Goal: Book appointment/travel/reservation

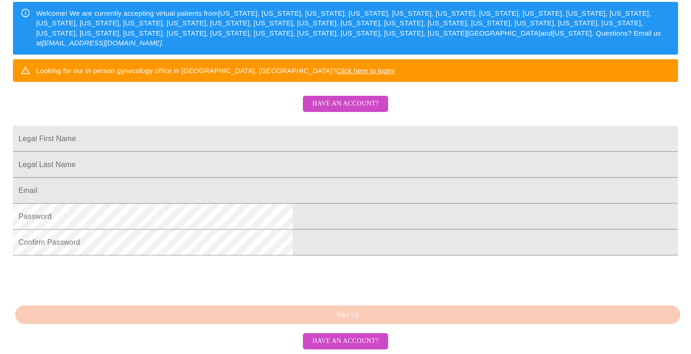
scroll to position [225, 0]
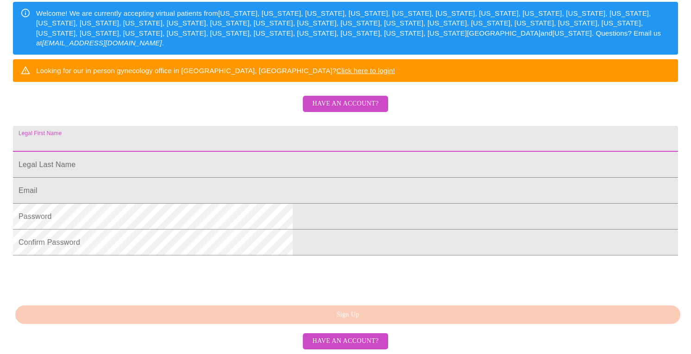
click at [230, 126] on input "Legal First Name" at bounding box center [345, 139] width 665 height 26
type input "[PERSON_NAME]"
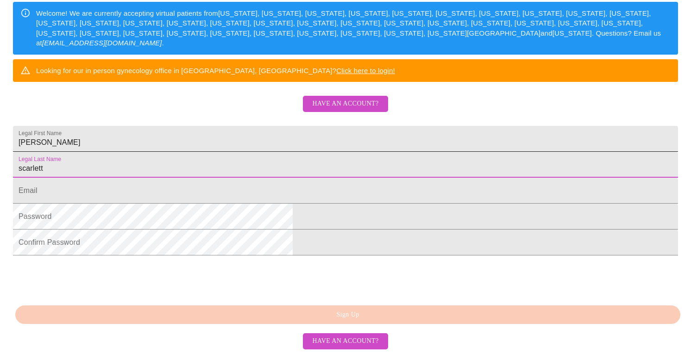
type input "scarlett"
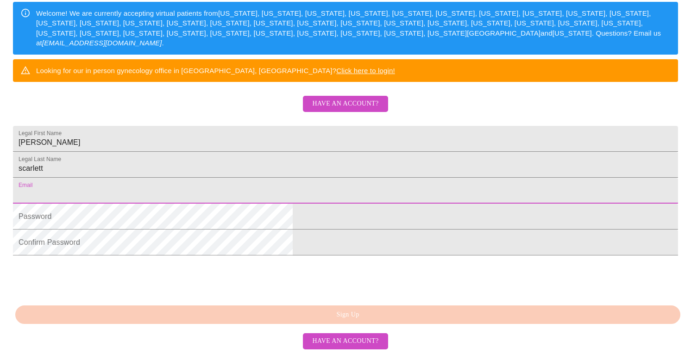
click at [218, 178] on input "Legal First Name" at bounding box center [345, 191] width 665 height 26
type input "[EMAIL_ADDRESS][DOMAIN_NAME]"
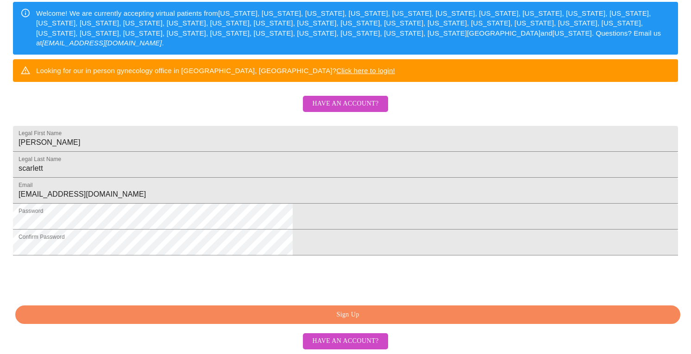
click at [350, 321] on span "Sign Up" at bounding box center [348, 315] width 644 height 12
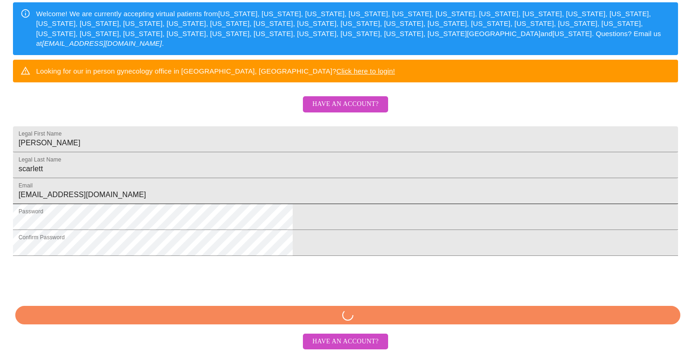
scroll to position [189, 0]
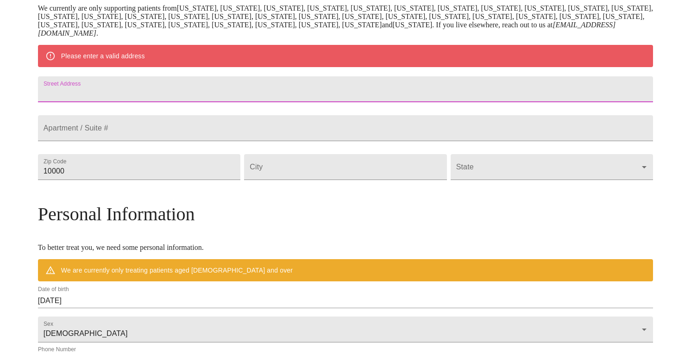
click at [140, 90] on input "Street Address" at bounding box center [345, 89] width 615 height 26
type input "[STREET_ADDRESS]"
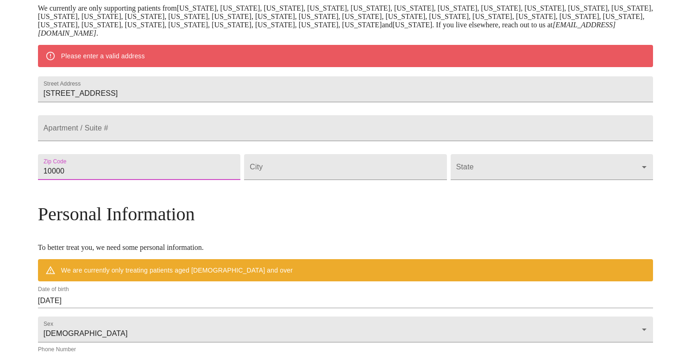
click at [141, 180] on input "10000" at bounding box center [139, 167] width 202 height 26
drag, startPoint x: 145, startPoint y: 195, endPoint x: 27, endPoint y: 184, distance: 118.2
click at [27, 184] on div "MyMenopauseRx Welcome to MyMenopauseRx Since it's your first time here, you'll …" at bounding box center [346, 180] width 684 height 730
type input "66216"
click at [312, 180] on input "Street Address" at bounding box center [345, 167] width 202 height 26
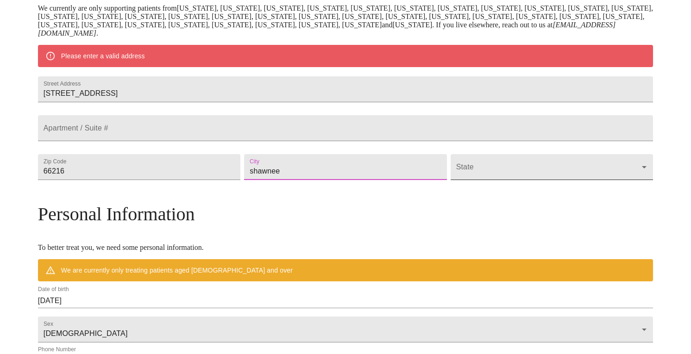
type input "shawnee"
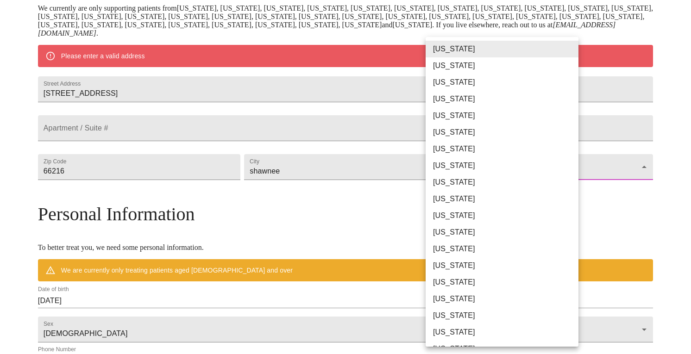
click at [460, 201] on body "MyMenopauseRx Welcome to MyMenopauseRx Since it's your first time here, you'll …" at bounding box center [346, 180] width 684 height 730
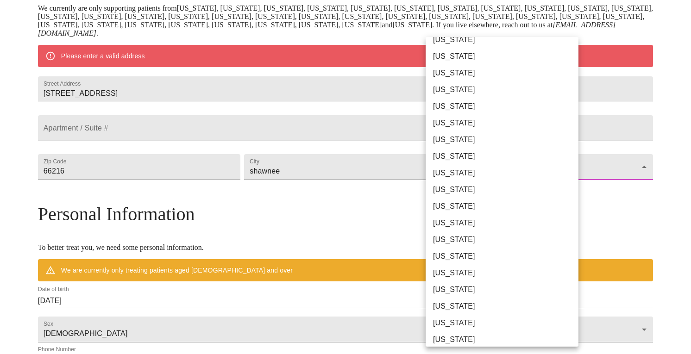
click at [447, 270] on li "[US_STATE]" at bounding box center [502, 273] width 153 height 17
type input "[US_STATE]"
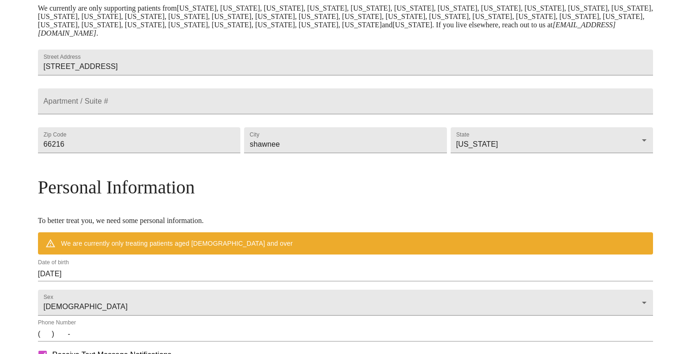
click at [397, 198] on h3 "Personal Information" at bounding box center [345, 187] width 615 height 22
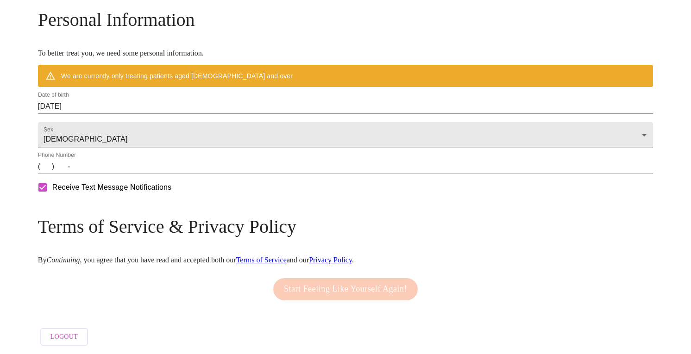
scroll to position [384, 0]
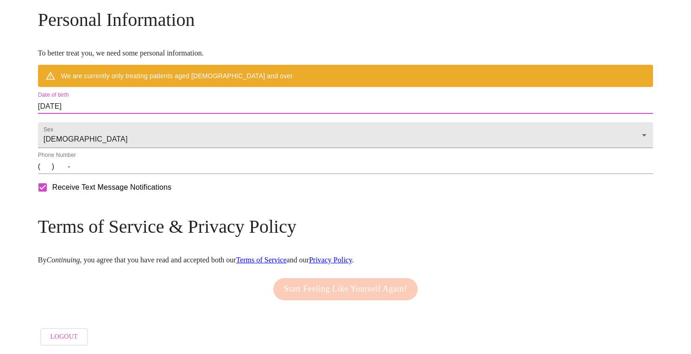
drag, startPoint x: 176, startPoint y: 101, endPoint x: 77, endPoint y: 92, distance: 99.1
click at [189, 100] on input "[DATE]" at bounding box center [345, 106] width 615 height 15
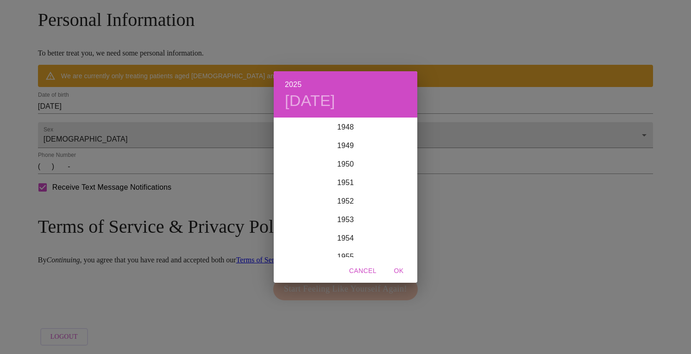
scroll to position [909, 0]
click at [346, 203] on div "1952" at bounding box center [346, 201] width 144 height 19
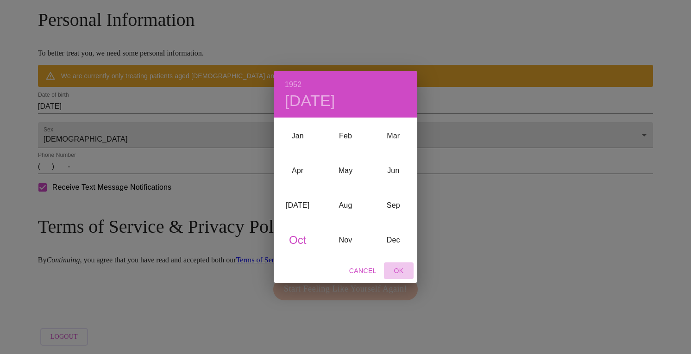
click at [397, 271] on span "OK" at bounding box center [399, 271] width 22 height 12
type input "[DATE]"
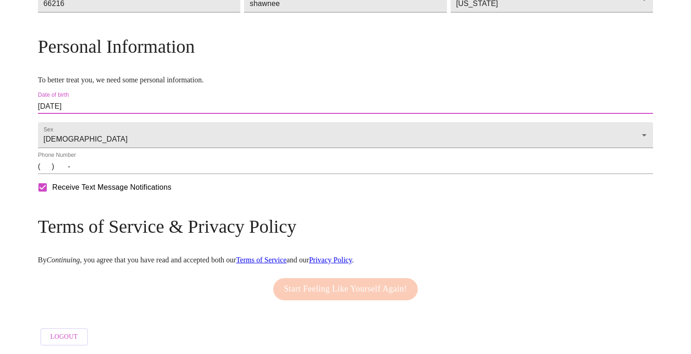
click at [118, 169] on input "(   )    -" at bounding box center [345, 166] width 615 height 15
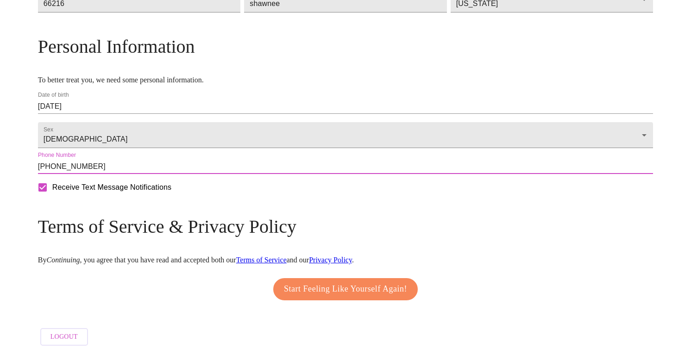
type input "[PHONE_NUMBER]"
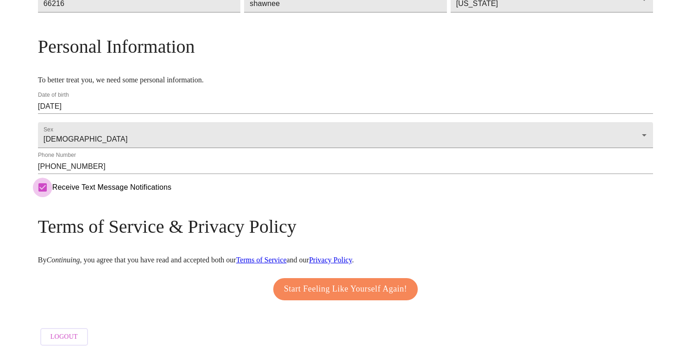
click at [52, 195] on input "Receive Text Message Notifications" at bounding box center [42, 187] width 19 height 19
checkbox input "false"
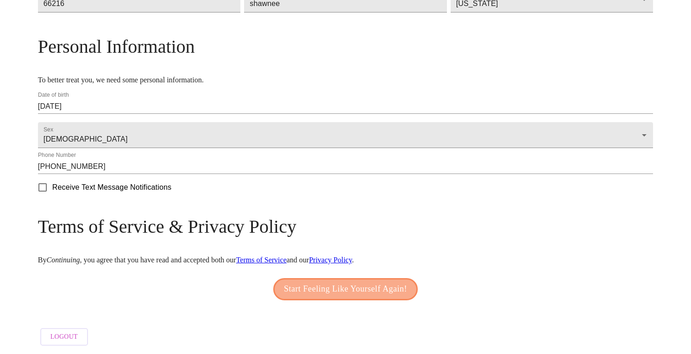
click at [349, 287] on span "Start Feeling Like Yourself Again!" at bounding box center [345, 289] width 123 height 15
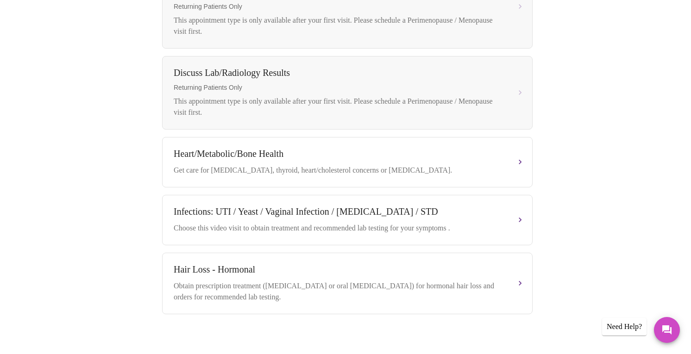
scroll to position [444, 0]
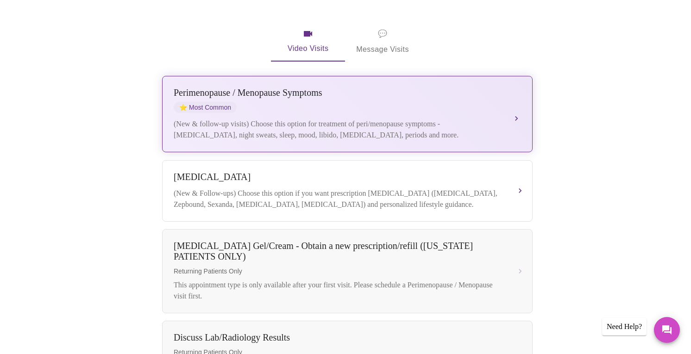
click at [294, 102] on div "[MEDICAL_DATA] / Menopause Symptoms ⭐ Most Common (New & follow-up visits) Choo…" at bounding box center [347, 114] width 347 height 53
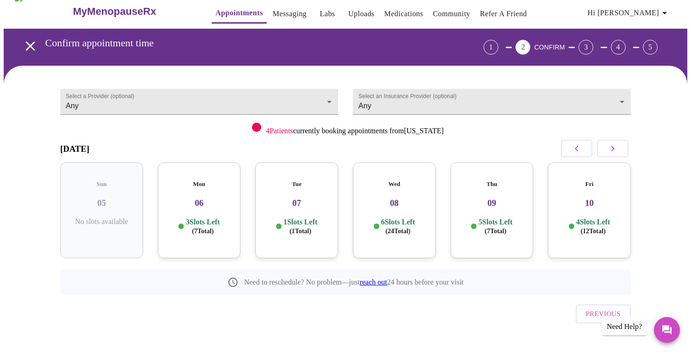
click at [302, 206] on div "Tue 07 1 Slots Left ( 1 Total)" at bounding box center [296, 211] width 83 height 96
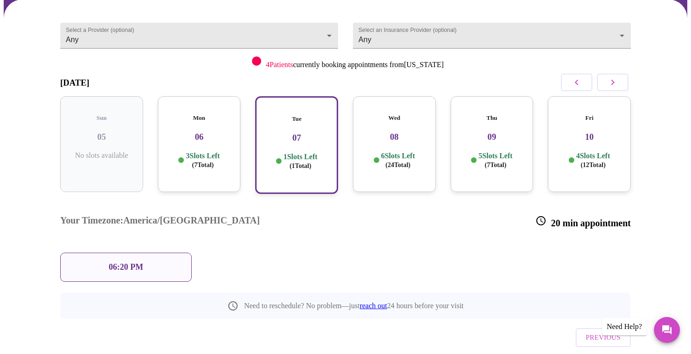
scroll to position [79, 0]
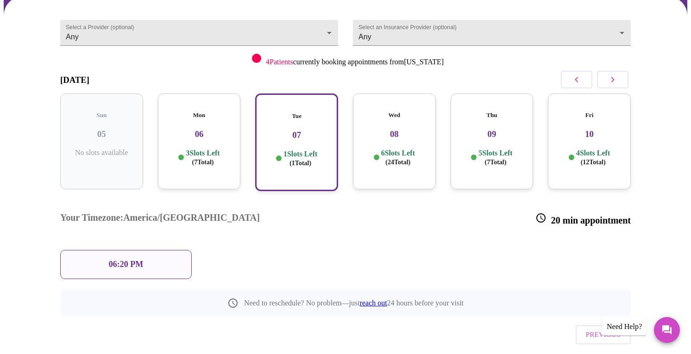
click at [159, 250] on div "06:20 PM" at bounding box center [126, 264] width 132 height 29
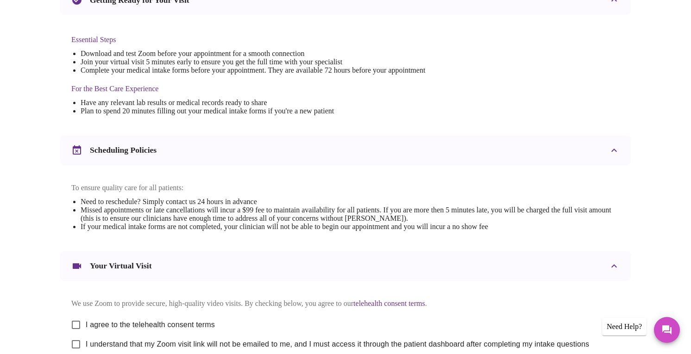
scroll to position [317, 0]
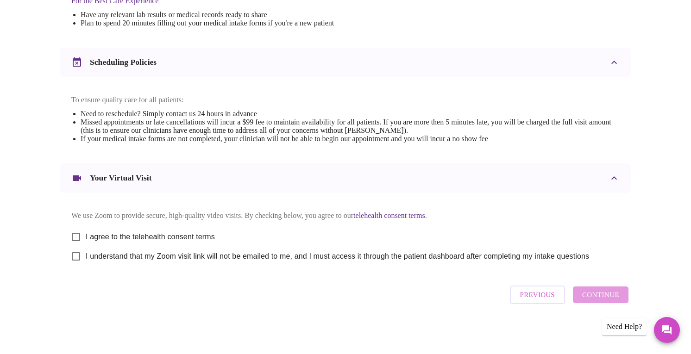
click at [181, 233] on span "I agree to the telehealth consent terms" at bounding box center [150, 237] width 129 height 11
click at [86, 233] on input "I agree to the telehealth consent terms" at bounding box center [75, 236] width 19 height 19
checkbox input "true"
click at [177, 254] on span "I understand that my Zoom visit link will not be emailed to me, and I must acce…" at bounding box center [338, 256] width 504 height 11
click at [86, 254] on input "I understand that my Zoom visit link will not be emailed to me, and I must acce…" at bounding box center [75, 256] width 19 height 19
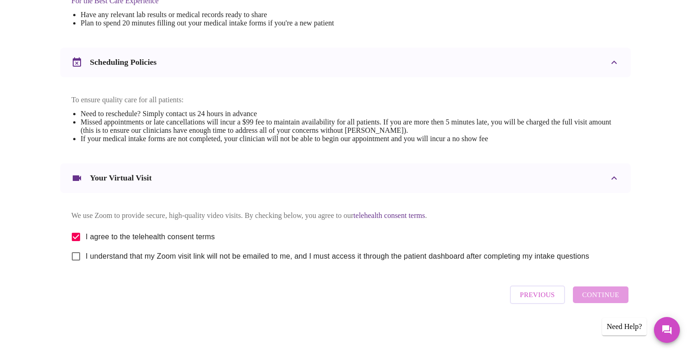
checkbox input "true"
click at [605, 300] on span "Continue" at bounding box center [600, 295] width 37 height 12
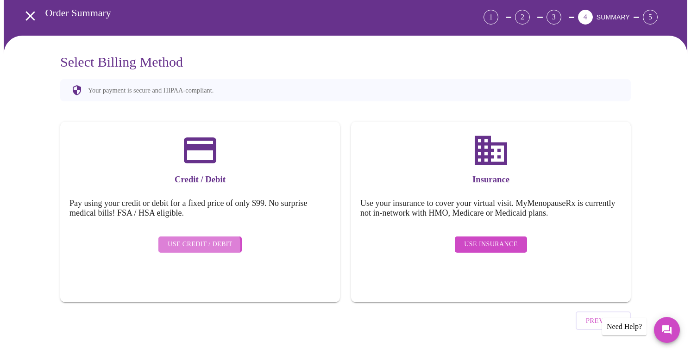
click at [192, 239] on span "Use Credit / Debit" at bounding box center [200, 245] width 65 height 12
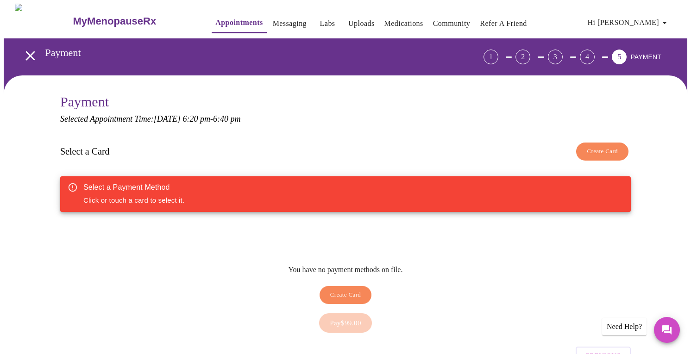
click at [207, 194] on div "Select a Payment Method Click or touch a card to select it." at bounding box center [345, 194] width 571 height 36
click at [27, 49] on icon "open drawer" at bounding box center [30, 56] width 16 height 16
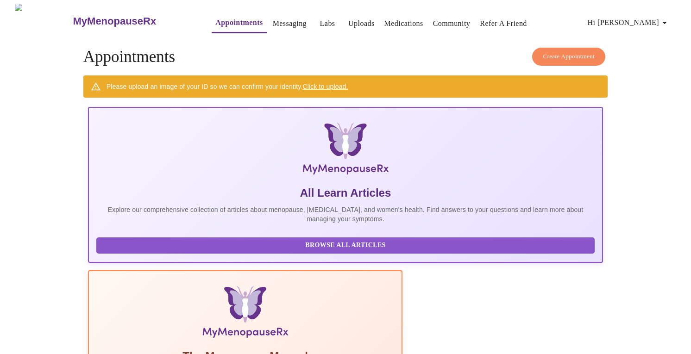
click at [320, 21] on link "Labs" at bounding box center [327, 23] width 15 height 13
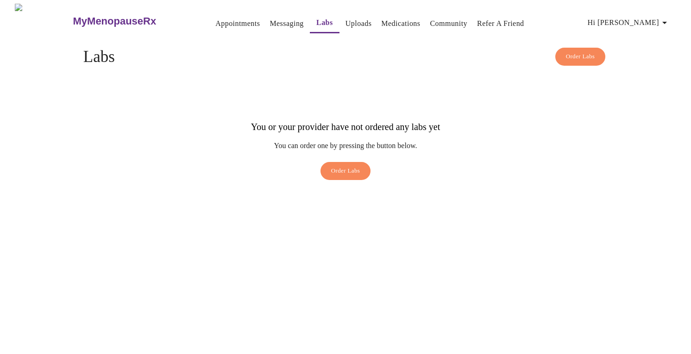
click at [405, 19] on link "Medications" at bounding box center [400, 23] width 39 height 13
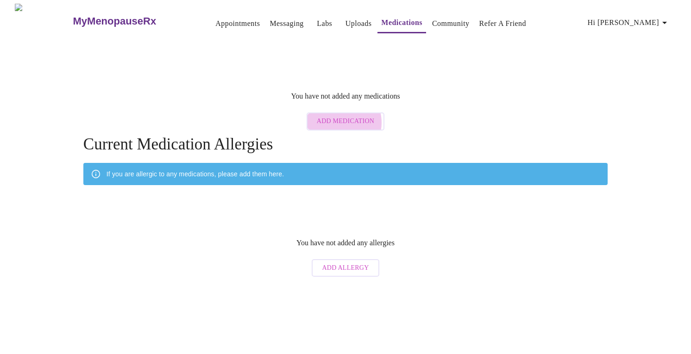
click at [340, 116] on span "Add Medication" at bounding box center [345, 122] width 57 height 12
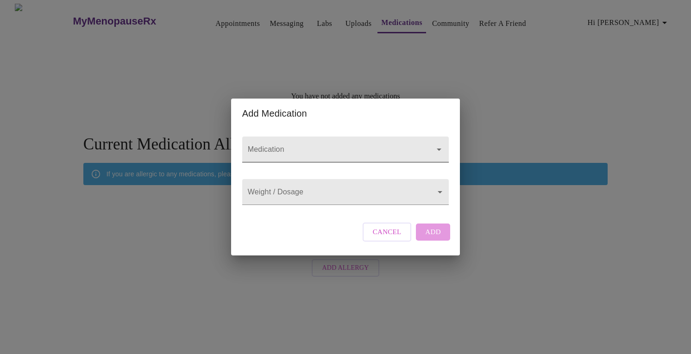
click at [330, 146] on input "Medication" at bounding box center [332, 153] width 173 height 17
click at [366, 241] on button "Cancel" at bounding box center [387, 232] width 49 height 19
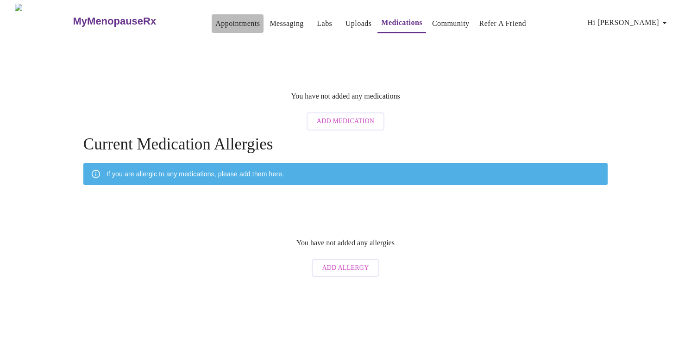
click at [212, 27] on button "Appointments" at bounding box center [238, 23] width 52 height 19
click at [215, 25] on link "Appointments" at bounding box center [237, 23] width 44 height 13
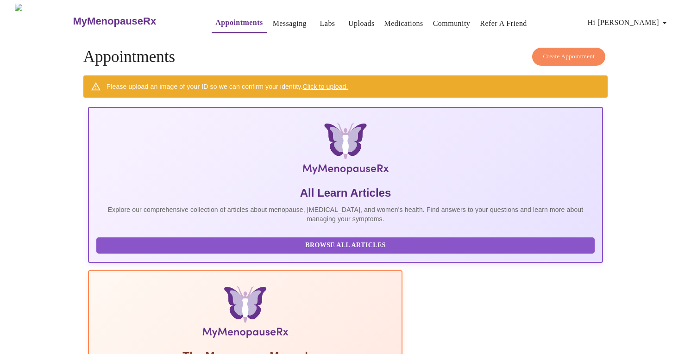
scroll to position [20, 0]
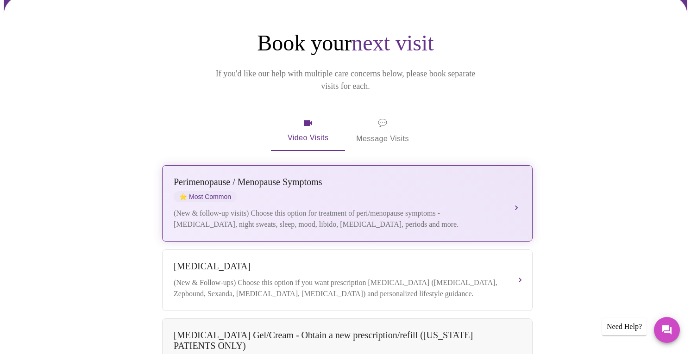
click at [371, 177] on div "Perimenopause / Menopause Symptoms" at bounding box center [338, 182] width 329 height 11
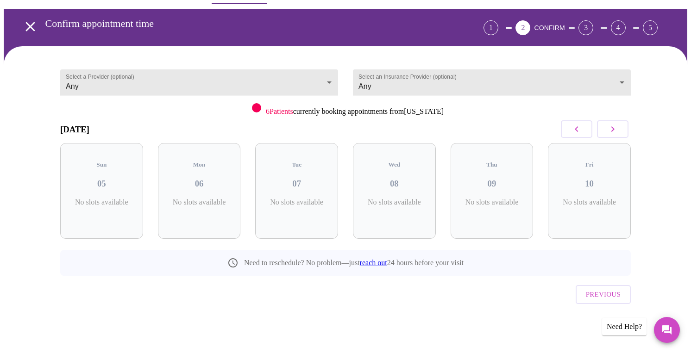
scroll to position [10, 0]
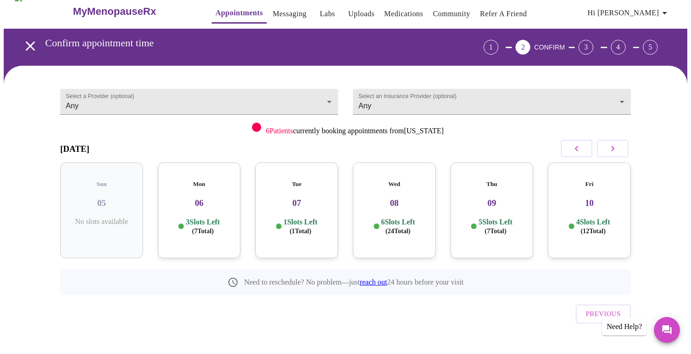
click at [395, 198] on h3 "08" at bounding box center [394, 203] width 68 height 10
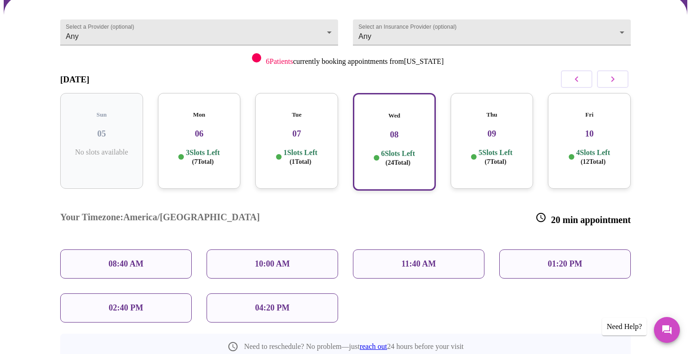
click at [309, 250] on div "10:00 AM" at bounding box center [273, 264] width 132 height 29
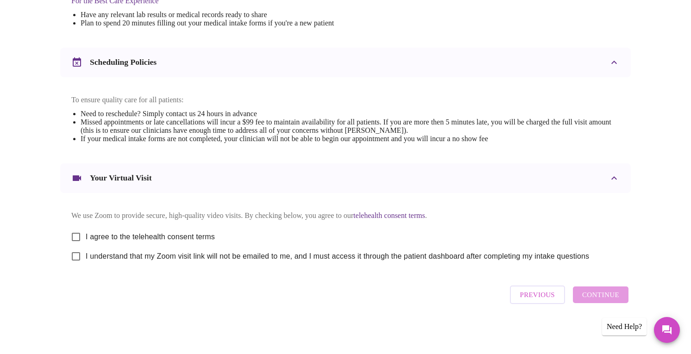
scroll to position [317, 0]
click at [199, 234] on span "I agree to the telehealth consent terms" at bounding box center [150, 237] width 129 height 11
click at [86, 234] on input "I agree to the telehealth consent terms" at bounding box center [75, 236] width 19 height 19
checkbox input "true"
click at [201, 256] on span "I understand that my Zoom visit link will not be emailed to me, and I must acce…" at bounding box center [338, 256] width 504 height 11
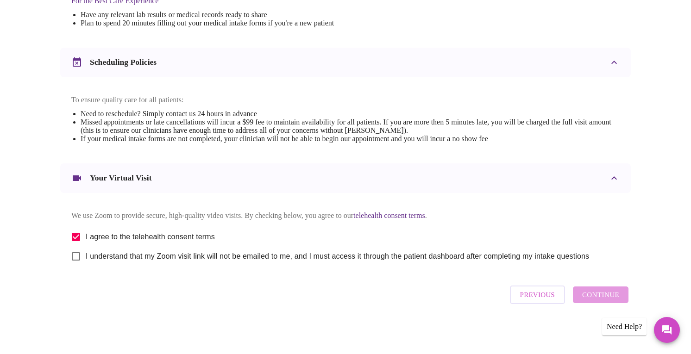
click at [86, 256] on input "I understand that my Zoom visit link will not be emailed to me, and I must acce…" at bounding box center [75, 256] width 19 height 19
checkbox input "true"
click at [595, 297] on span "Continue" at bounding box center [600, 295] width 37 height 12
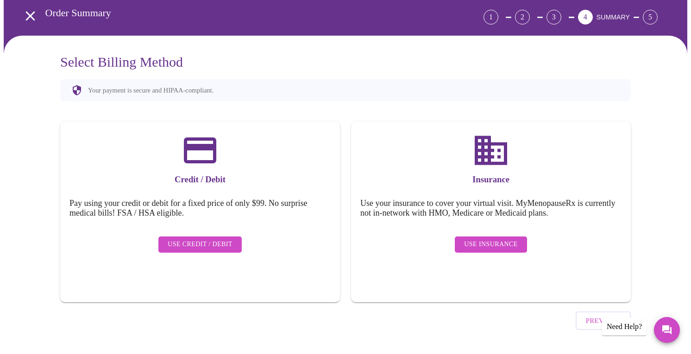
click at [495, 239] on span "Use Insurance" at bounding box center [490, 245] width 53 height 12
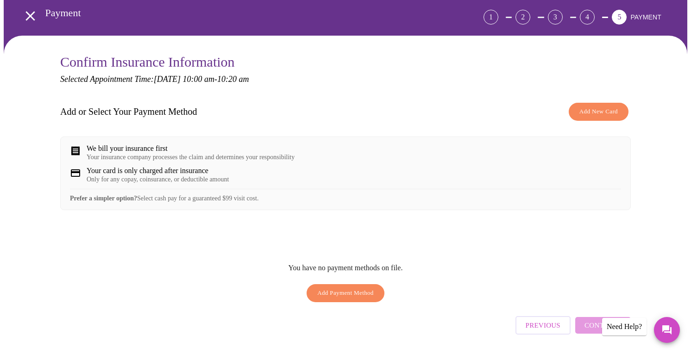
scroll to position [39, 0]
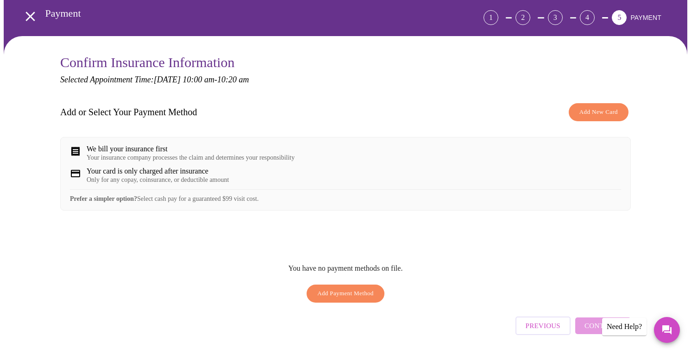
click at [241, 158] on div "Your insurance company processes the claim and determines your responsibility" at bounding box center [191, 157] width 208 height 7
click at [585, 117] on button "Add New Card" at bounding box center [599, 112] width 60 height 18
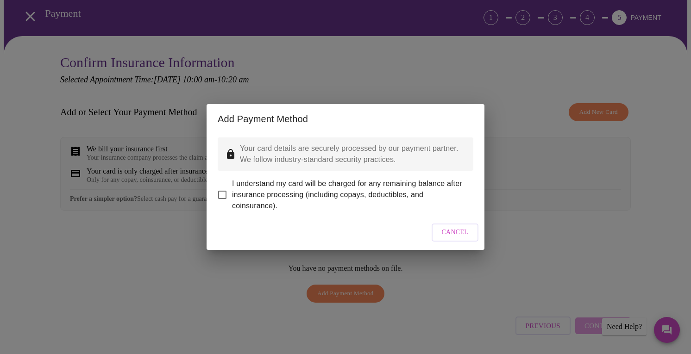
click at [226, 189] on input "I understand my card will be charged for any remaining balance after insurance …" at bounding box center [222, 194] width 19 height 19
checkbox input "true"
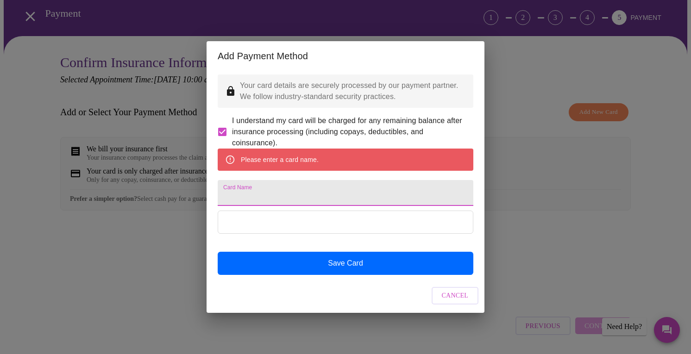
click at [256, 193] on input "Card Name" at bounding box center [346, 193] width 256 height 26
click at [234, 195] on input "Card Name" at bounding box center [346, 193] width 256 height 26
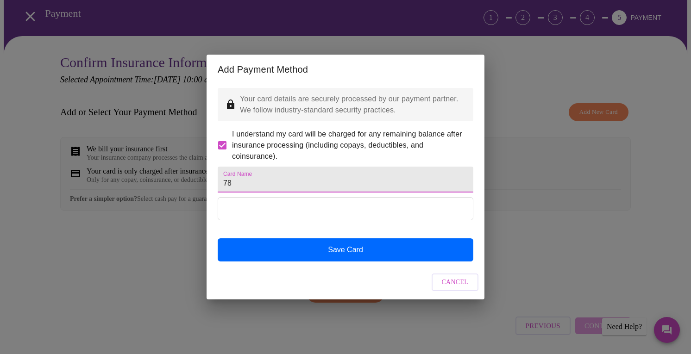
type input "7"
drag, startPoint x: 249, startPoint y: 179, endPoint x: 256, endPoint y: 182, distance: 8.1
click at [256, 182] on input "Visa" at bounding box center [346, 180] width 256 height 26
type input "[PERSON_NAME]"
click at [514, 129] on div "Add Payment Method Your card details are securely processed by our payment part…" at bounding box center [345, 177] width 691 height 354
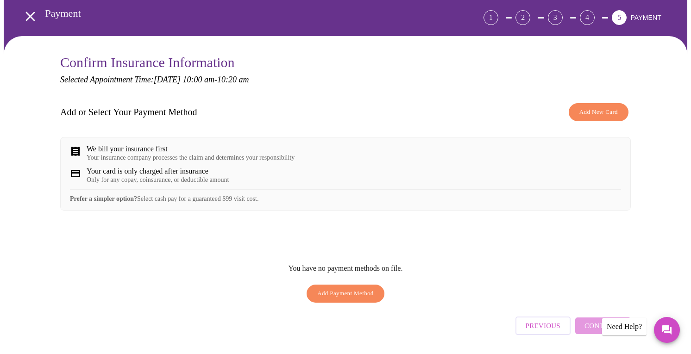
scroll to position [71, 0]
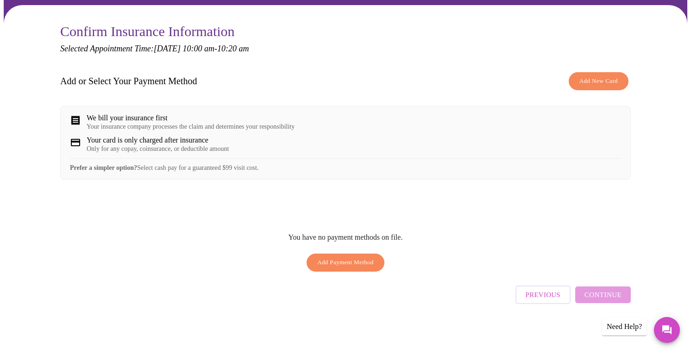
click at [620, 327] on div "Need Help?" at bounding box center [624, 327] width 44 height 18
click at [661, 337] on button "Messages" at bounding box center [667, 330] width 26 height 26
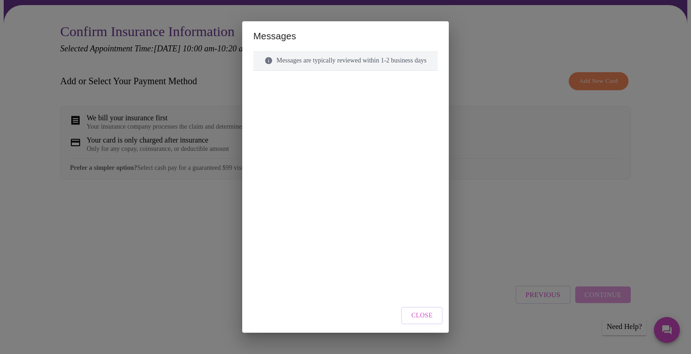
click at [427, 318] on span "Close" at bounding box center [421, 316] width 21 height 12
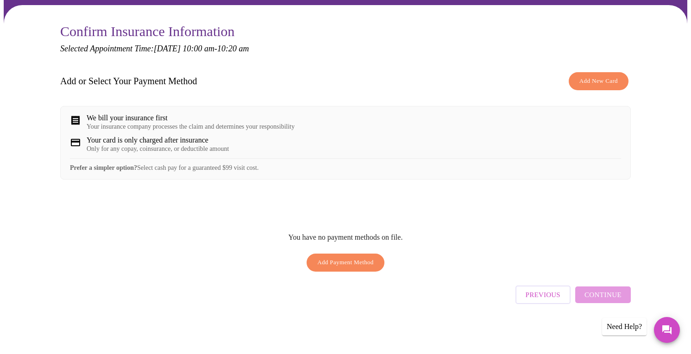
scroll to position [0, 0]
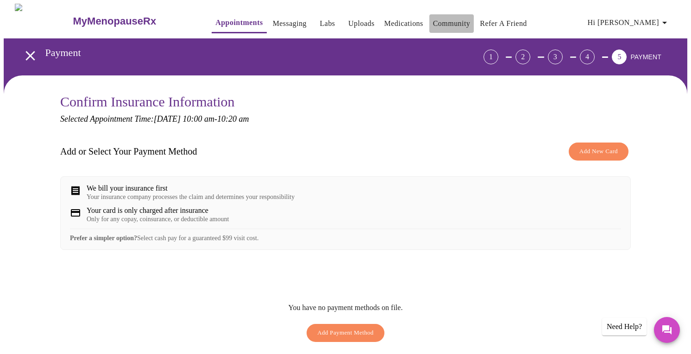
click at [433, 19] on link "Community" at bounding box center [452, 23] width 38 height 13
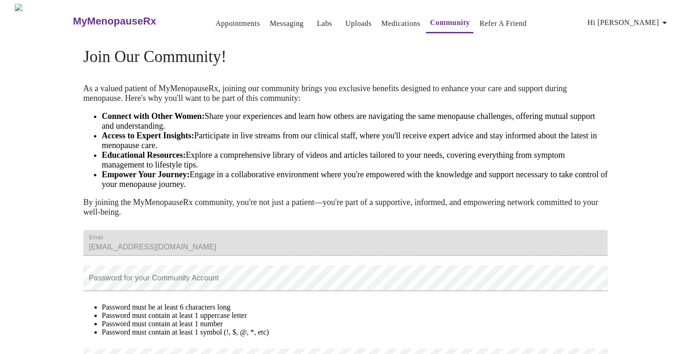
click at [109, 17] on h3 "MyMenopauseRx" at bounding box center [114, 21] width 83 height 12
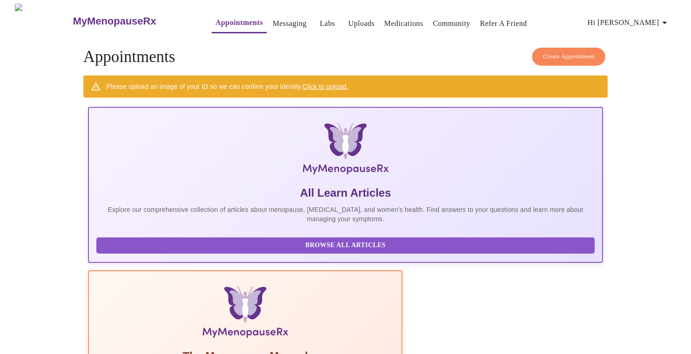
scroll to position [20, 0]
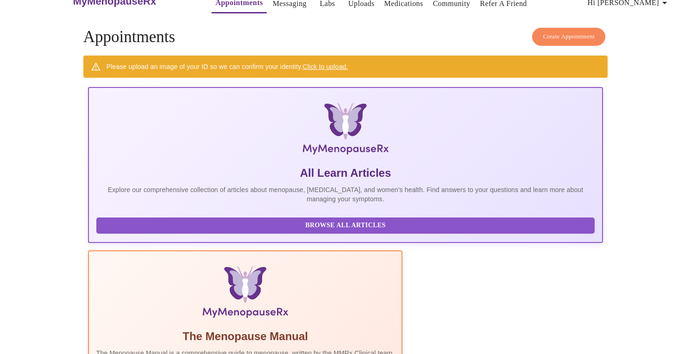
click at [156, 232] on span "Browse All Articles" at bounding box center [346, 226] width 480 height 12
